Goal: Task Accomplishment & Management: Use online tool/utility

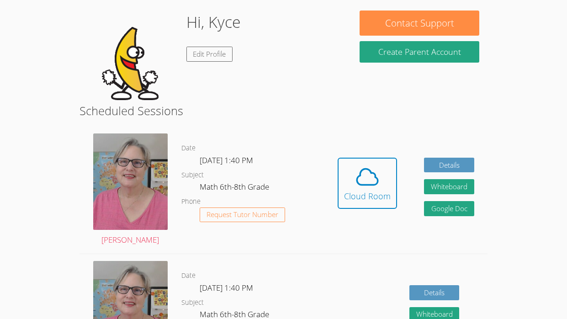
scroll to position [235, 0]
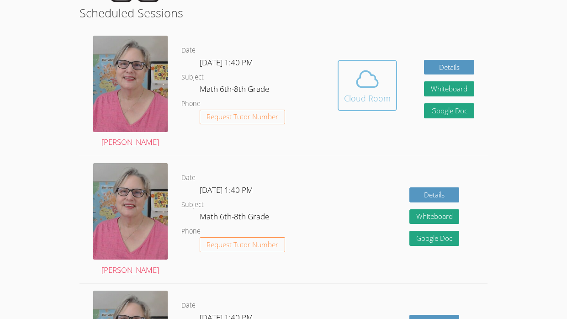
click at [359, 74] on icon at bounding box center [367, 79] width 26 height 26
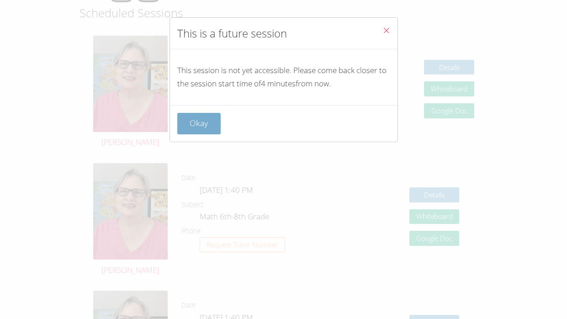
click at [188, 123] on button "Okay" at bounding box center [199, 123] width 44 height 21
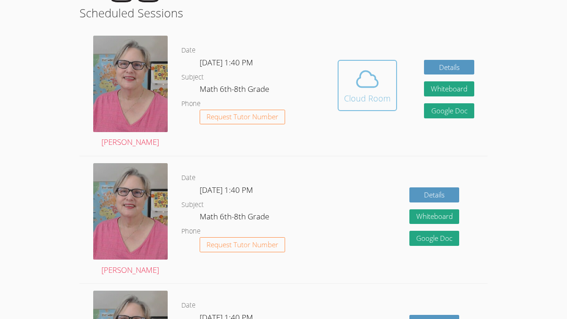
click at [344, 110] on button "Cloud Room" at bounding box center [367, 85] width 59 height 51
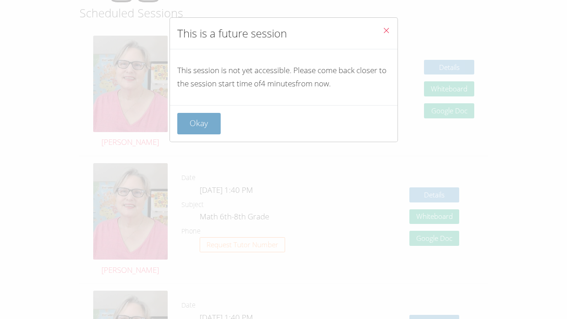
click at [188, 123] on button "Okay" at bounding box center [199, 123] width 44 height 21
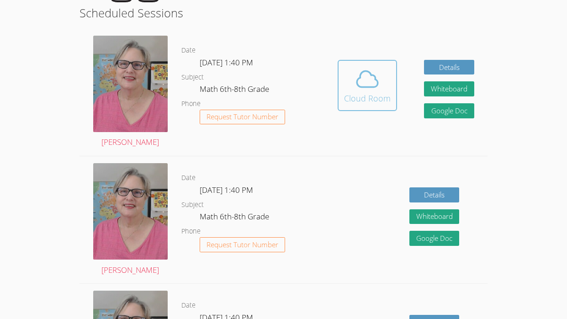
click at [367, 83] on icon at bounding box center [367, 79] width 26 height 26
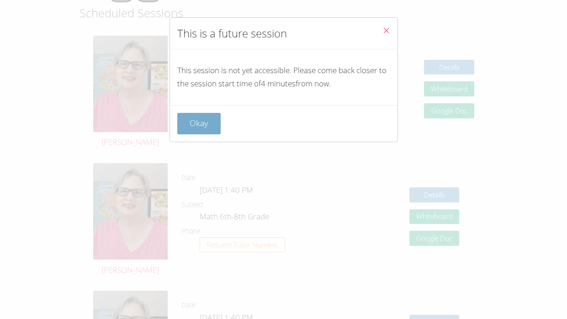
click at [187, 132] on button "Okay" at bounding box center [199, 123] width 44 height 21
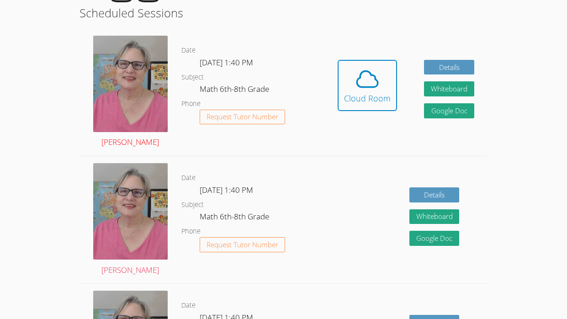
click at [117, 99] on img at bounding box center [130, 84] width 74 height 96
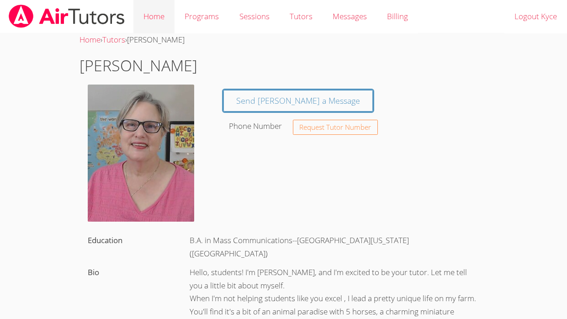
click at [151, 16] on link "Home" at bounding box center [153, 16] width 41 height 33
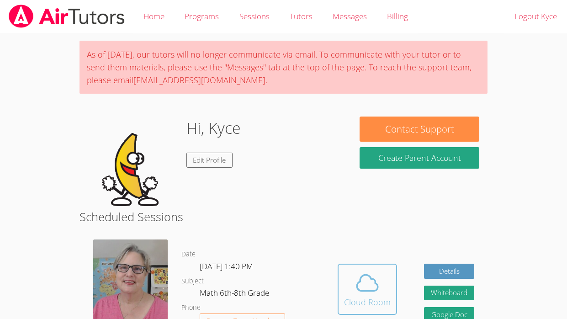
click at [353, 275] on span at bounding box center [367, 283] width 47 height 26
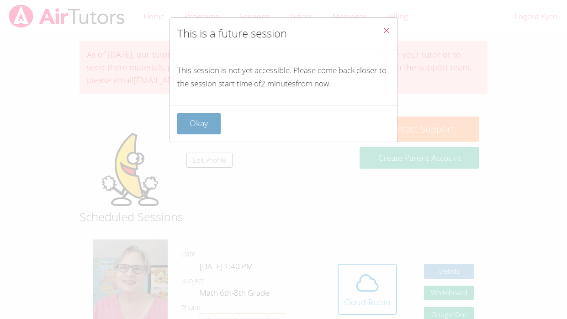
click at [205, 124] on button "Okay" at bounding box center [199, 123] width 44 height 21
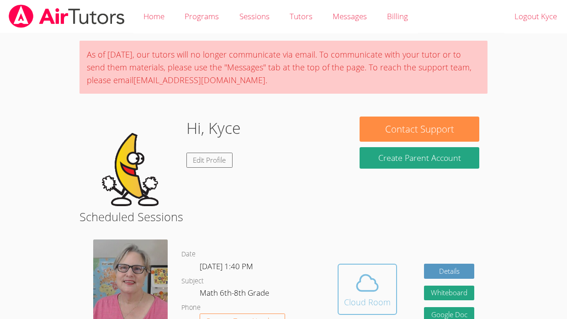
click at [338, 290] on div "Hidden Cloud Room Details Whiteboard Hidden Google Doc" at bounding box center [405, 295] width 163 height 127
click at [338, 290] on button "Cloud Room" at bounding box center [367, 289] width 59 height 51
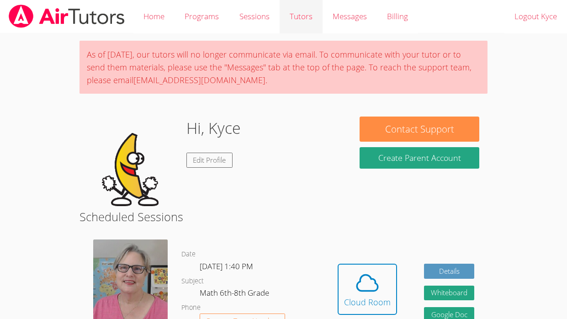
click at [304, 3] on link "Tutors" at bounding box center [301, 16] width 43 height 33
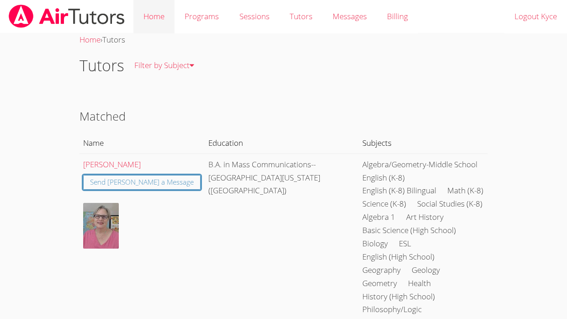
click at [155, 19] on link "Home" at bounding box center [153, 16] width 41 height 33
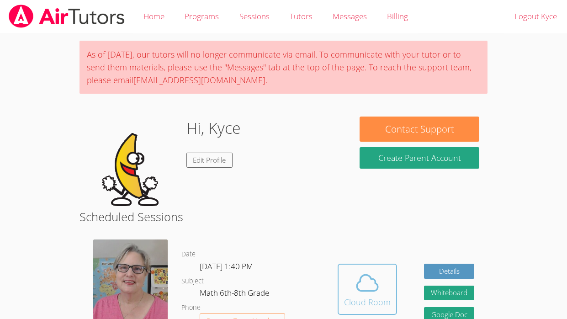
click at [366, 277] on icon at bounding box center [367, 283] width 26 height 26
click at [349, 289] on span at bounding box center [367, 283] width 47 height 26
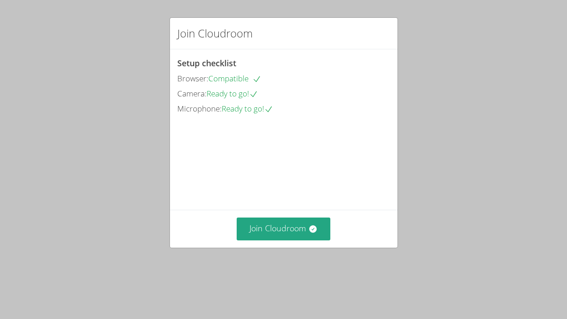
click at [311, 276] on div "Join Cloudroom Setup checklist Browser: Compatible Camera: Ready to go! Microph…" at bounding box center [283, 159] width 567 height 319
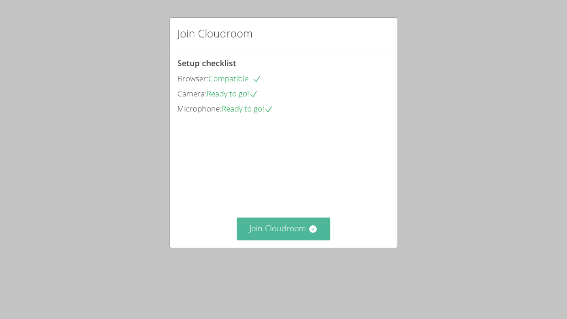
click at [285, 240] on button "Join Cloudroom" at bounding box center [284, 228] width 94 height 22
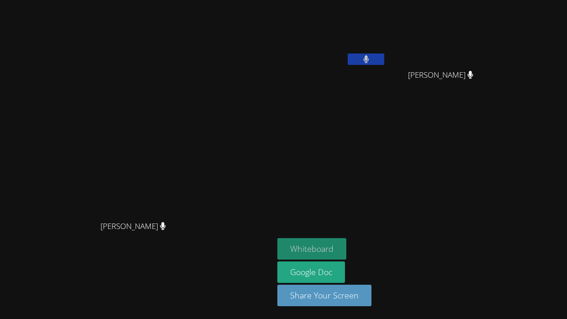
click at [346, 252] on button "Whiteboard" at bounding box center [311, 248] width 69 height 21
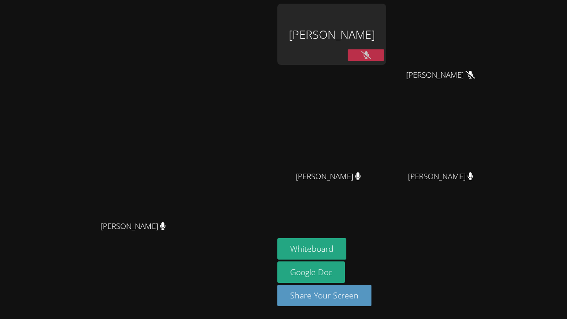
click at [371, 55] on icon at bounding box center [366, 55] width 10 height 8
click at [384, 53] on button at bounding box center [366, 54] width 37 height 11
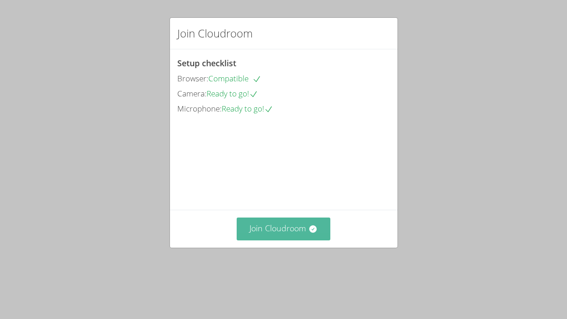
click at [263, 240] on button "Join Cloudroom" at bounding box center [284, 228] width 94 height 22
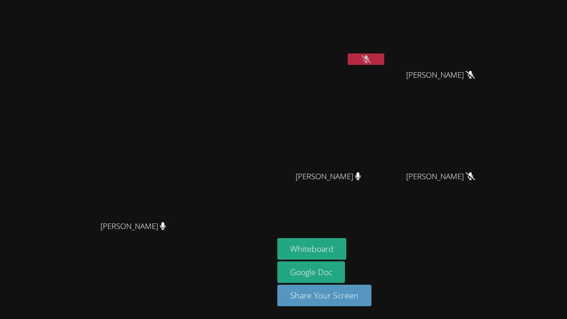
click at [384, 63] on button at bounding box center [366, 58] width 37 height 11
click at [369, 62] on icon at bounding box center [366, 59] width 6 height 8
